Goal: Information Seeking & Learning: Learn about a topic

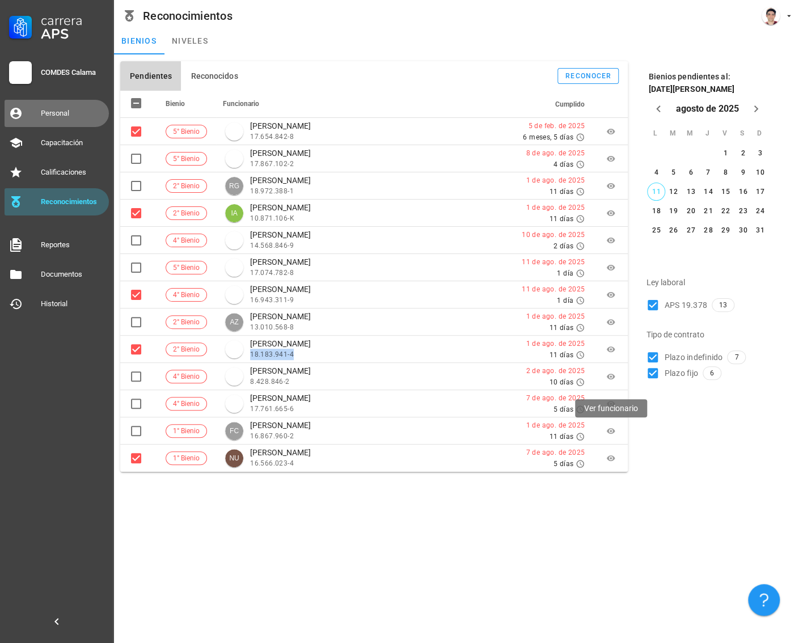
click at [40, 115] on link "Personal" at bounding box center [57, 113] width 104 height 27
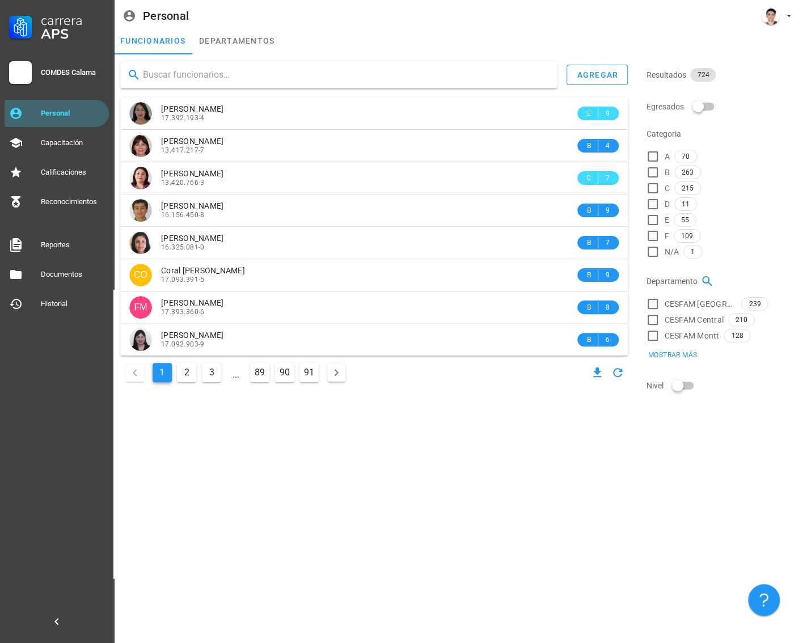
click at [312, 82] on input "text" at bounding box center [346, 75] width 406 height 18
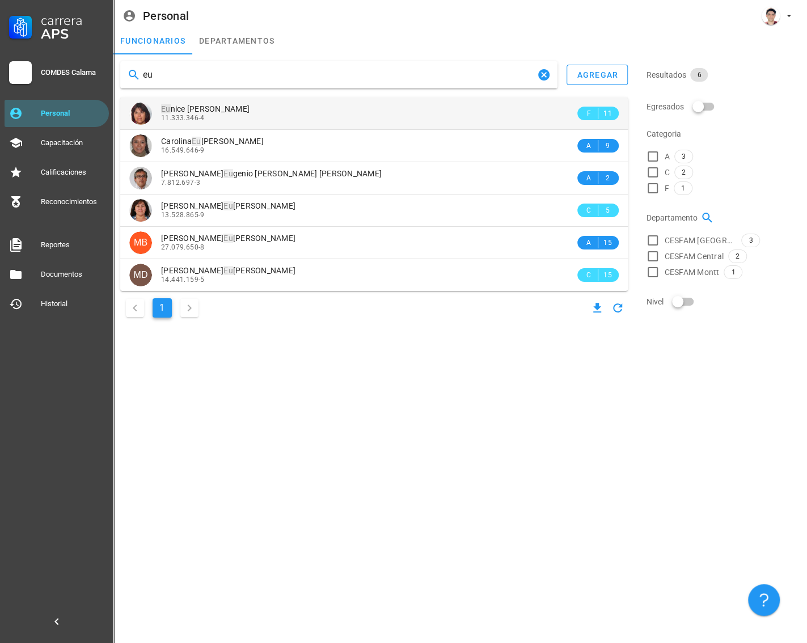
type input "eu"
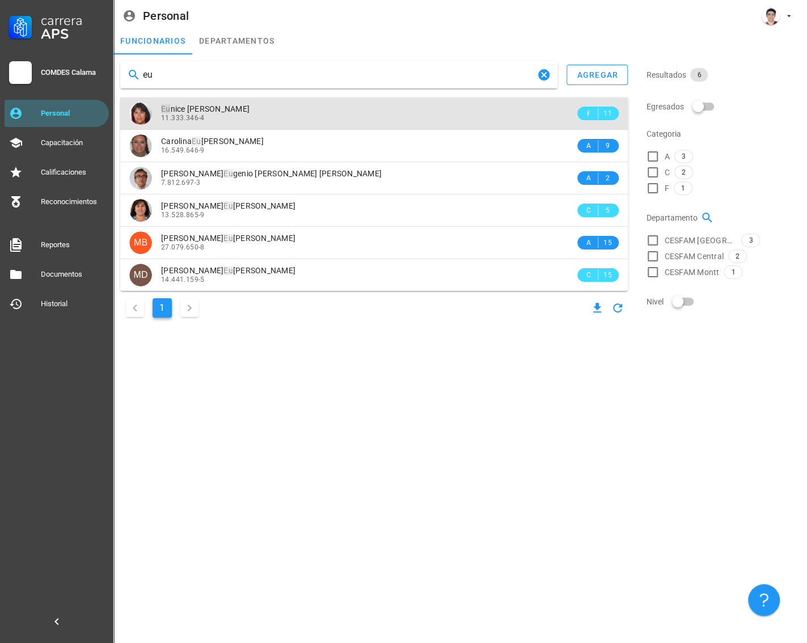
click at [204, 114] on div "11.333.346-4" at bounding box center [368, 118] width 414 height 8
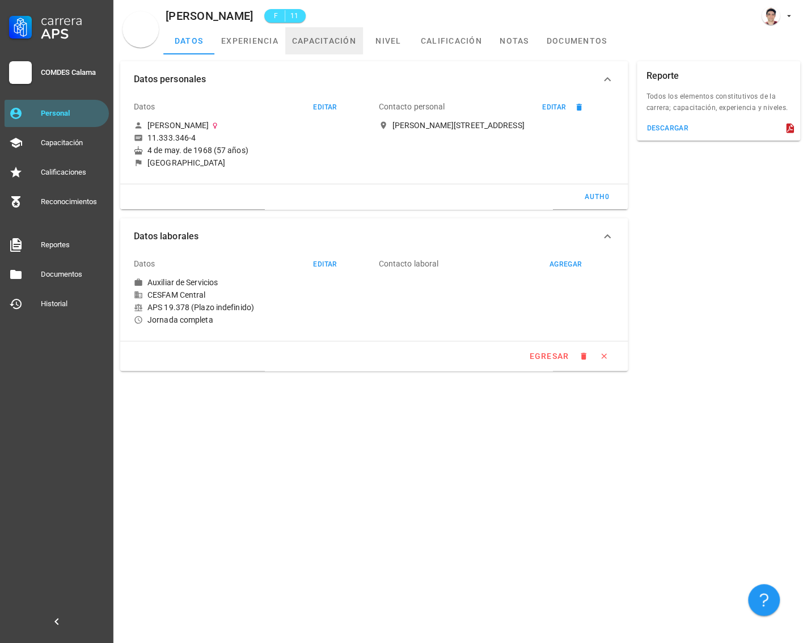
click at [321, 46] on link "capacitación" at bounding box center [324, 40] width 78 height 27
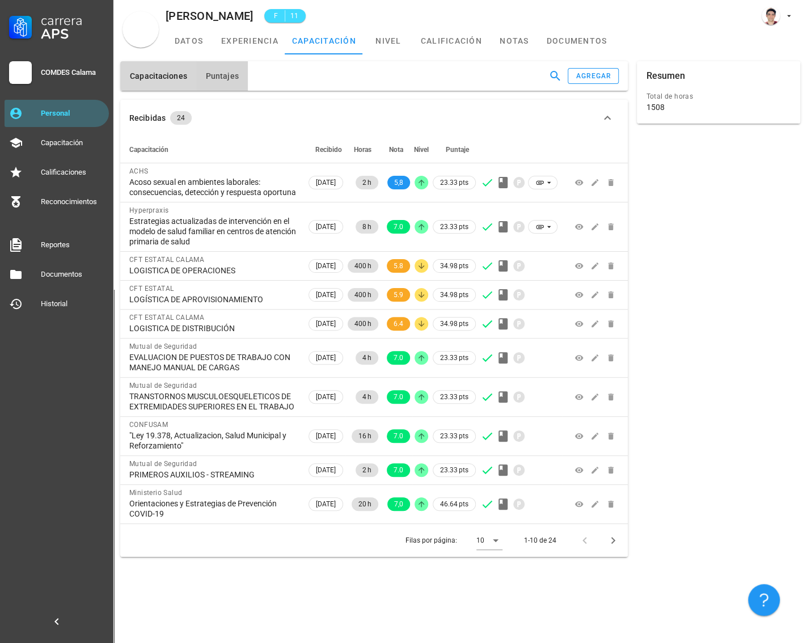
click at [220, 80] on span "Puntajes" at bounding box center [221, 75] width 33 height 9
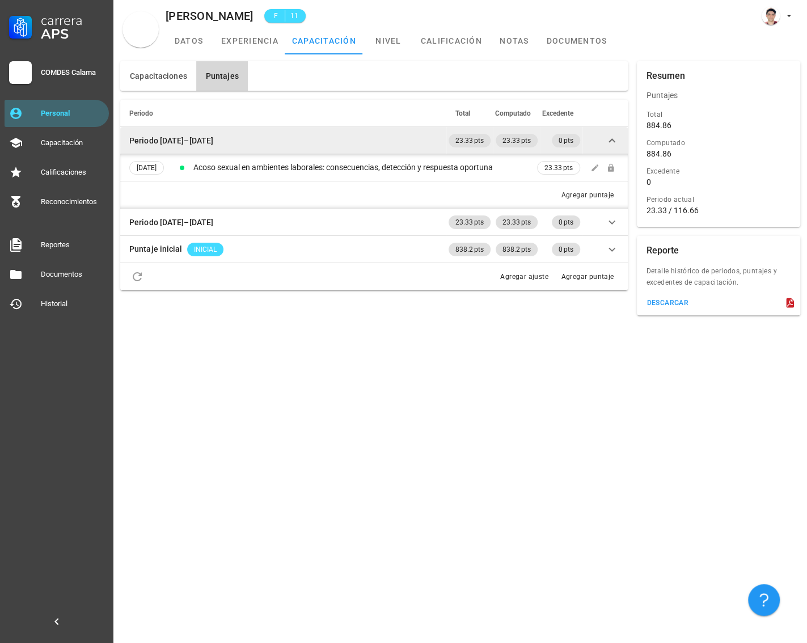
click at [612, 140] on icon at bounding box center [612, 141] width 14 height 14
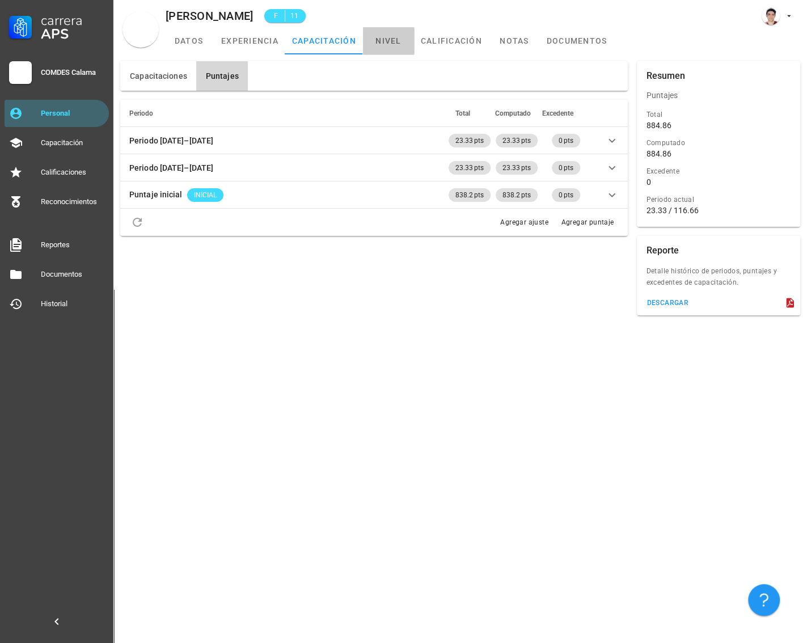
click at [381, 41] on link "nivel" at bounding box center [388, 40] width 51 height 27
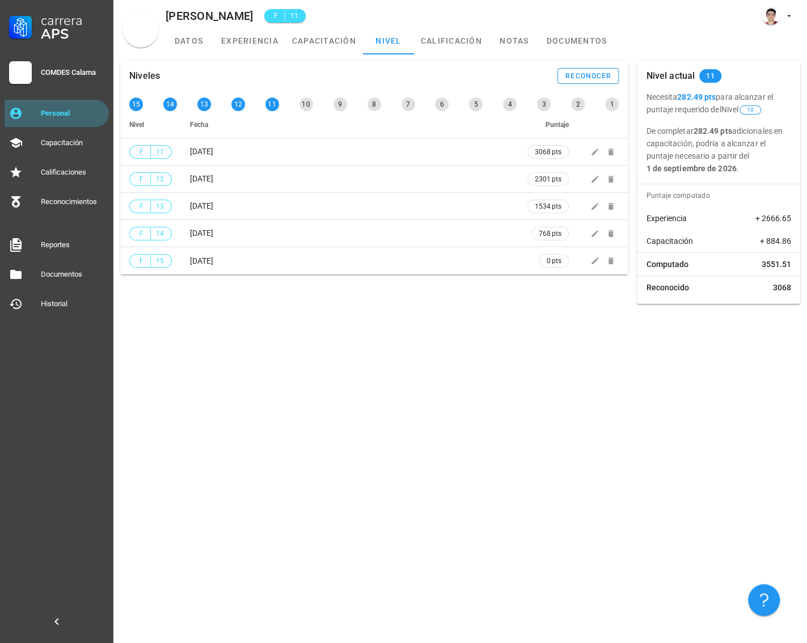
click at [326, 69] on div "Niveles reconocer" at bounding box center [374, 76] width 508 height 30
drag, startPoint x: 504, startPoint y: 410, endPoint x: 524, endPoint y: 390, distance: 28.5
click at [504, 410] on div "Niveles reconocer 15 14 13 12 11 10 9 8 7 6 5 4 3 2 1 Nivel Fecha Puntaje F 11 …" at bounding box center [460, 348] width 694 height 589
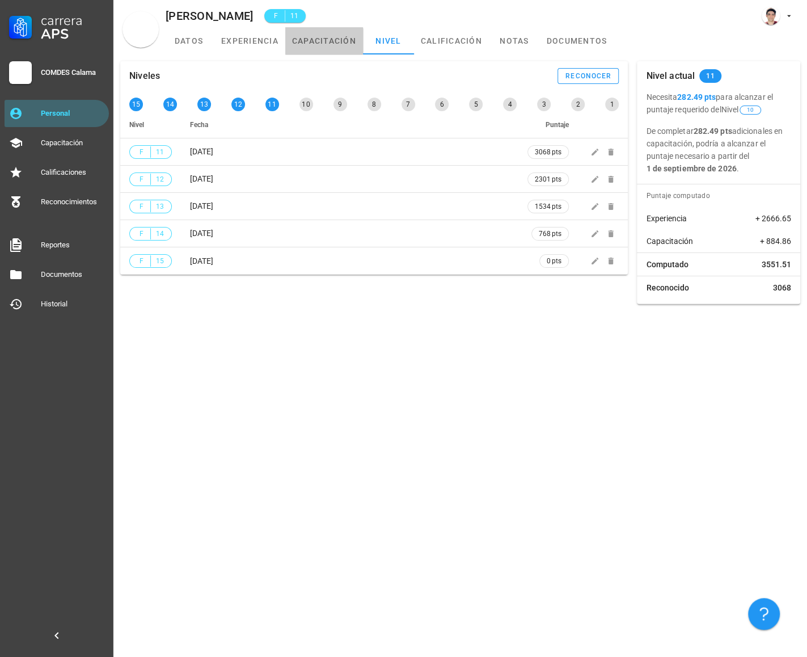
click at [333, 36] on link "capacitación" at bounding box center [324, 40] width 78 height 27
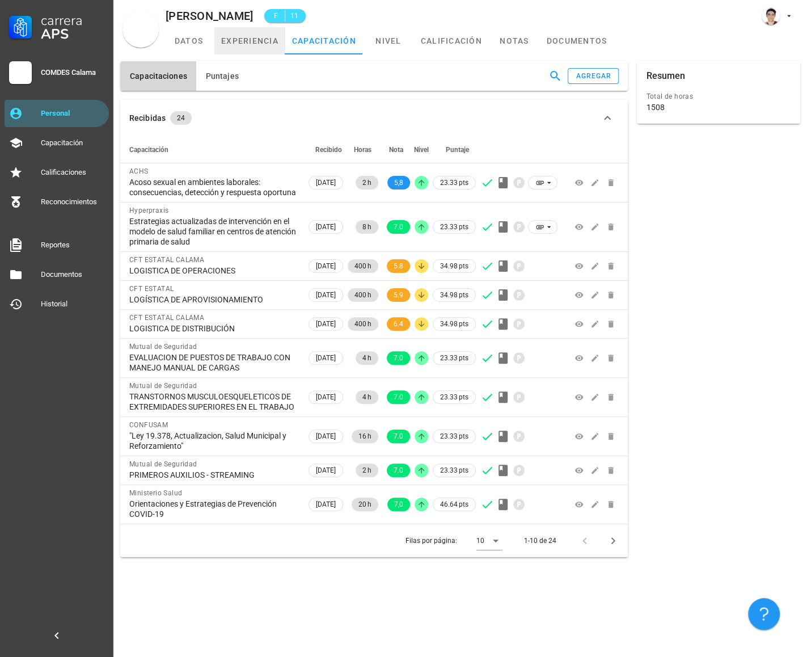
click at [246, 40] on link "experiencia" at bounding box center [249, 40] width 71 height 27
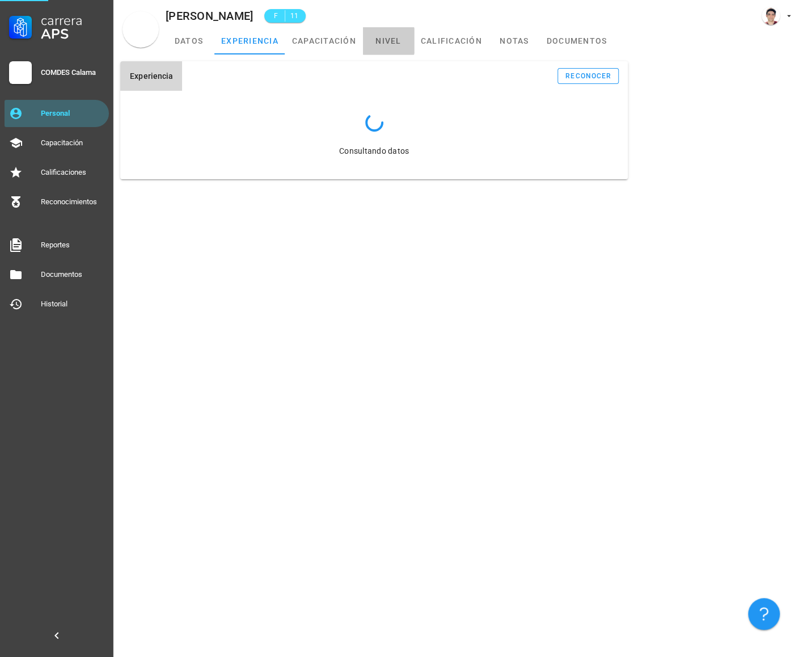
click at [395, 40] on link "nivel" at bounding box center [388, 40] width 51 height 27
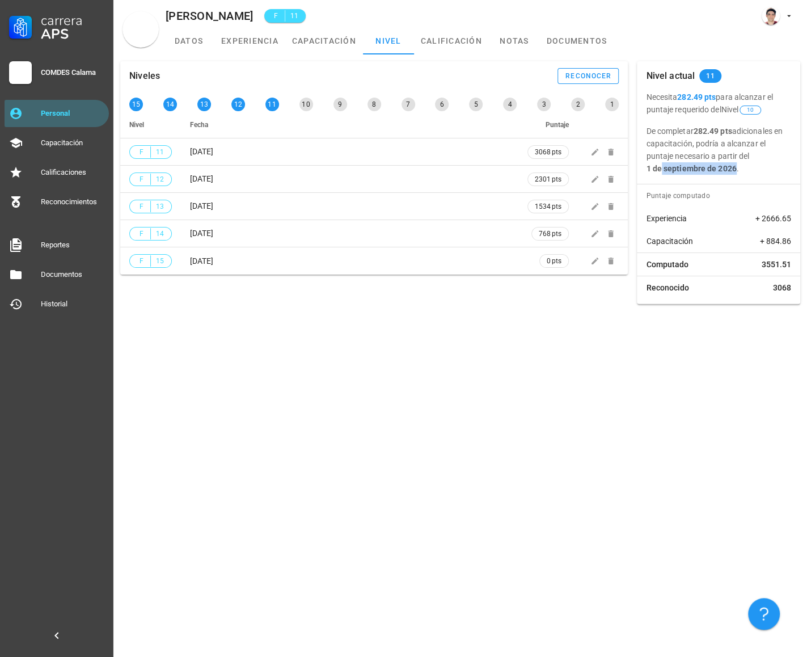
drag, startPoint x: 734, startPoint y: 170, endPoint x: 660, endPoint y: 167, distance: 73.8
click at [660, 167] on b "1 de septiembre de 2026" at bounding box center [691, 168] width 90 height 9
drag, startPoint x: 169, startPoint y: 9, endPoint x: 230, endPoint y: 19, distance: 62.1
click at [220, 11] on div "[PERSON_NAME] F 11" at bounding box center [460, 13] width 694 height 27
drag, startPoint x: 448, startPoint y: 435, endPoint x: 451, endPoint y: 428, distance: 7.2
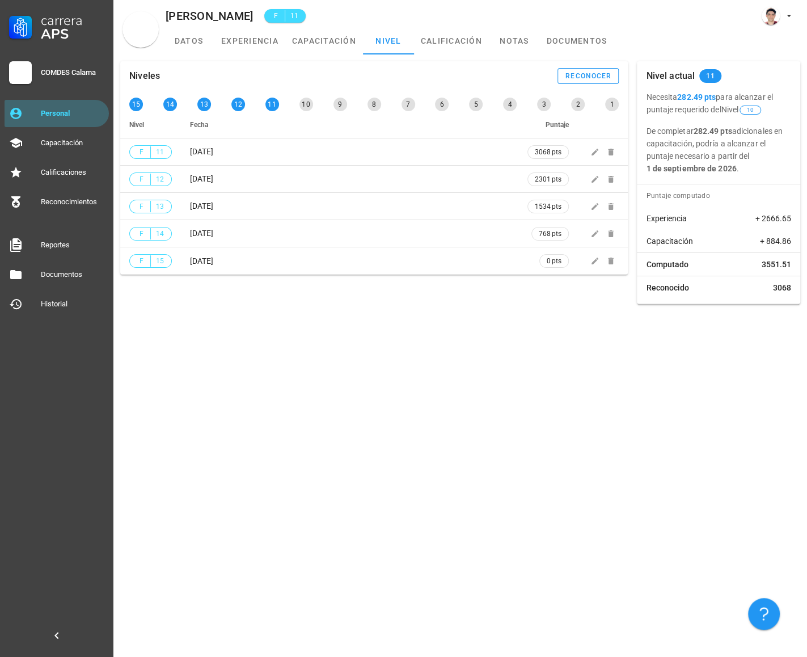
click at [451, 428] on div "Niveles reconocer 15 14 13 12 11 10 9 8 7 6 5 4 3 2 1 Nivel Fecha Puntaje F 11 …" at bounding box center [460, 355] width 694 height 603
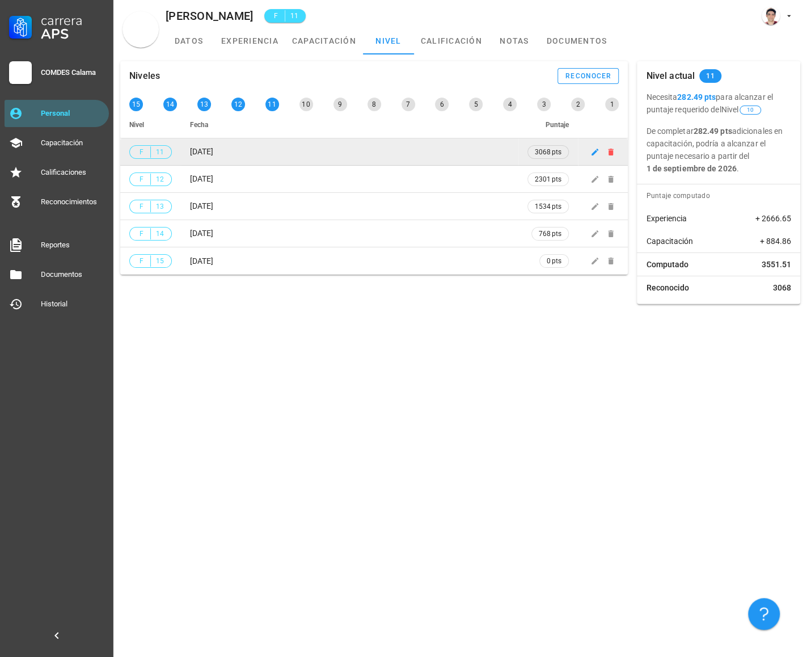
drag, startPoint x: 221, startPoint y: 153, endPoint x: 237, endPoint y: 152, distance: 15.4
click at [237, 152] on td "[DATE]" at bounding box center [350, 151] width 338 height 27
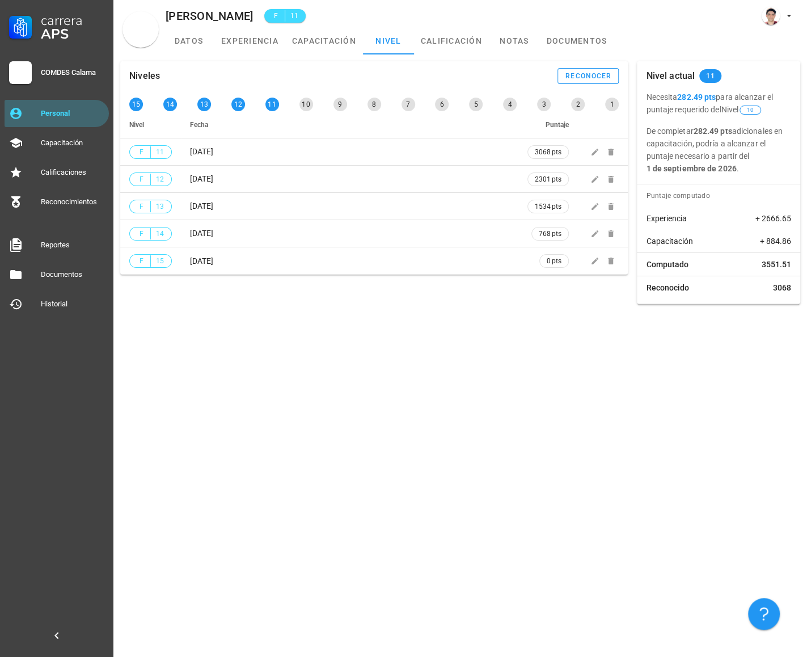
click at [333, 378] on div "Niveles reconocer 15 14 13 12 11 10 9 8 7 6 5 4 3 2 1 Nivel Fecha Puntaje F 11 …" at bounding box center [460, 355] width 694 height 603
